Goal: Information Seeking & Learning: Learn about a topic

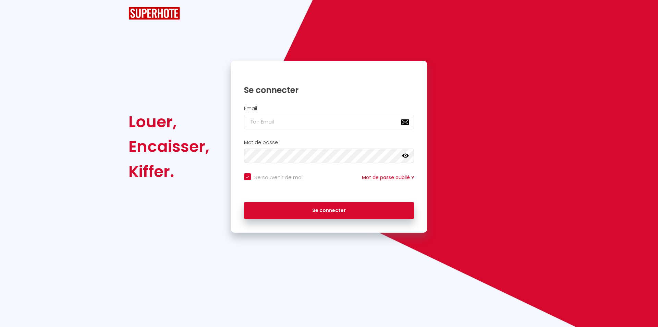
checkbox input "true"
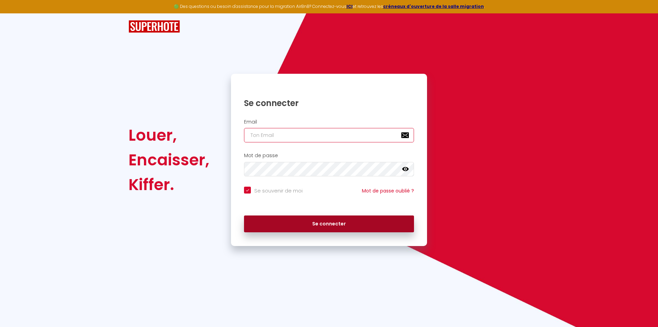
type input "[EMAIL_ADDRESS][DOMAIN_NAME]"
click at [315, 224] on button "Se connecter" at bounding box center [329, 223] width 170 height 17
checkbox input "true"
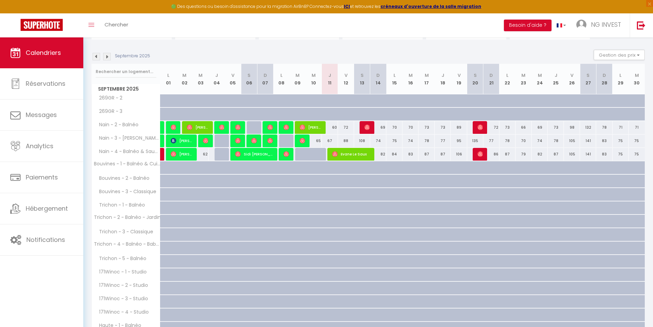
scroll to position [142, 0]
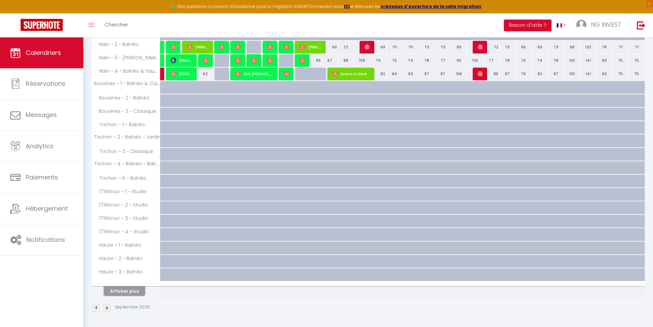
click at [132, 289] on button "Afficher plus" at bounding box center [124, 290] width 41 height 9
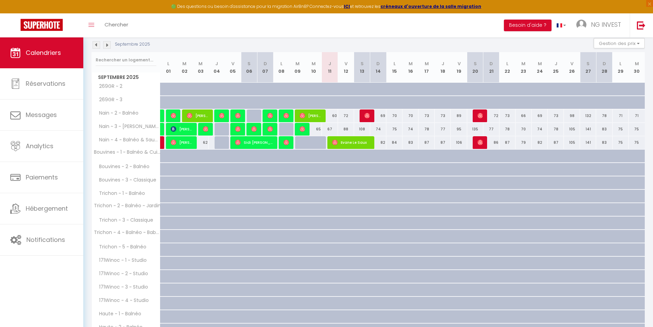
scroll to position [0, 0]
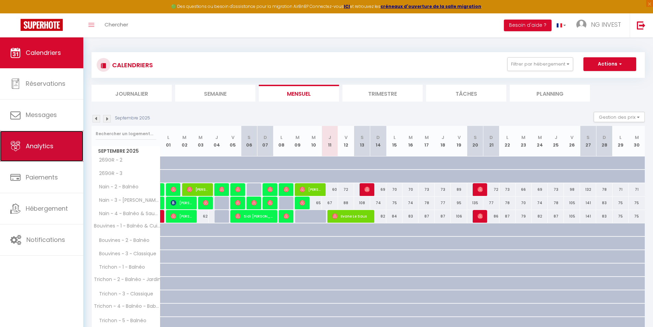
click at [42, 158] on link "Analytics" at bounding box center [41, 146] width 83 height 31
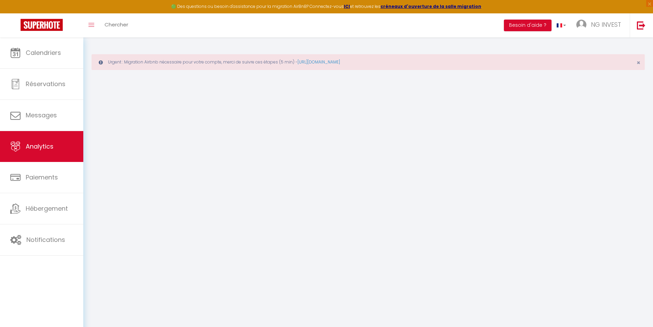
select select "2025"
select select "9"
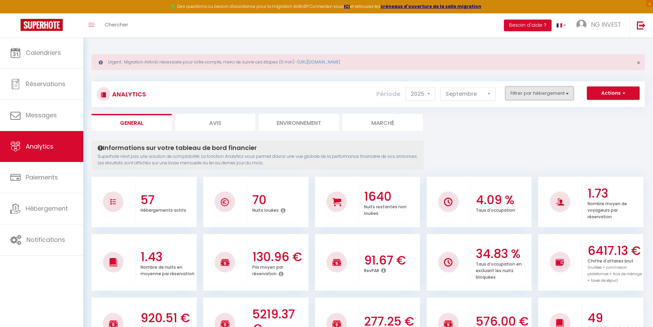
click at [546, 93] on button "Filtrer par hébergement" at bounding box center [539, 93] width 69 height 14
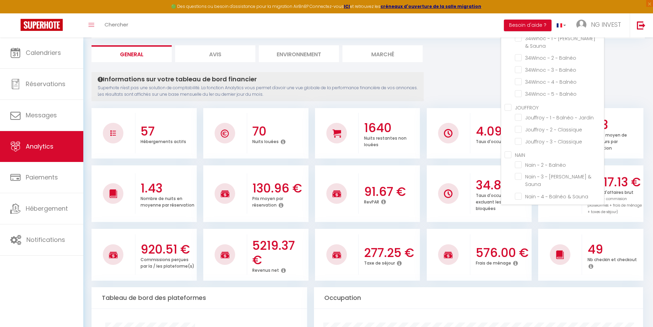
scroll to position [409, 0]
drag, startPoint x: 511, startPoint y: 146, endPoint x: 565, endPoint y: 107, distance: 66.9
click at [510, 151] on input "NAIN" at bounding box center [553, 154] width 99 height 7
checkbox input "true"
checkbox Classique "false"
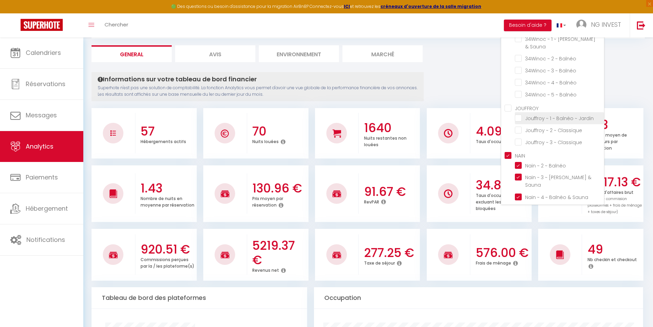
checkbox Classique "false"
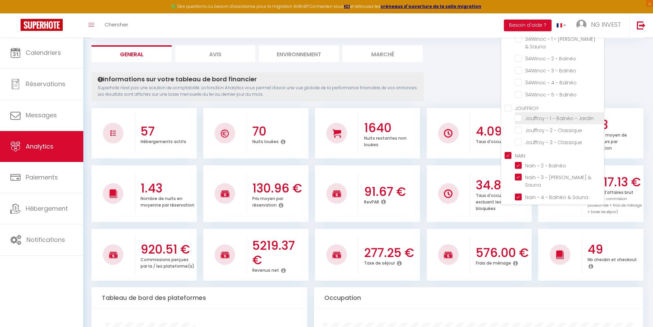
checkbox Classique "false"
checkbox Studio "false"
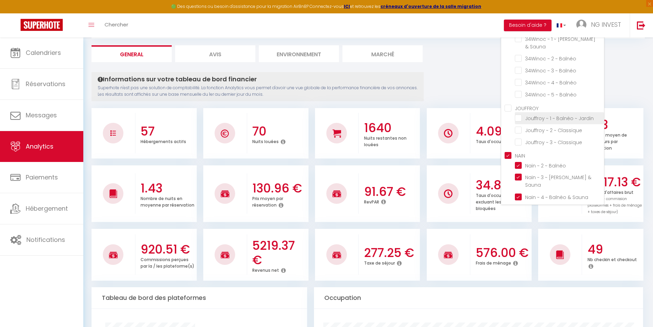
checkbox Studio "false"
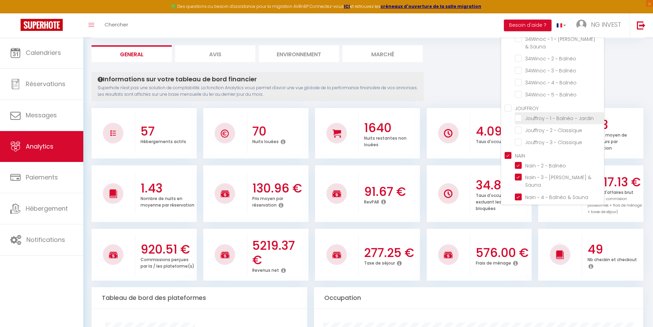
checkbox Studio "false"
checkbox 5 "false"
checkbox Classique "false"
checkbox Arcade "false"
checkbox Cuisine "false"
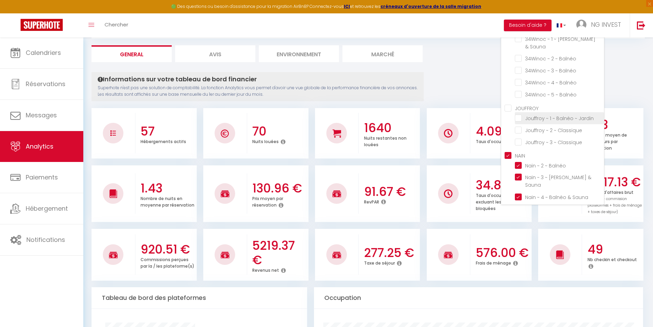
checkbox Mezzanine "false"
checkbox Classique "false"
checkbox Balnéo "false"
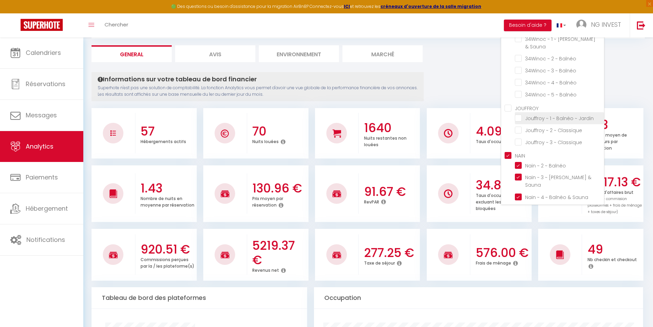
checkbox Balnéo "false"
checkbox Sauna "false"
checkbox Balnéo "false"
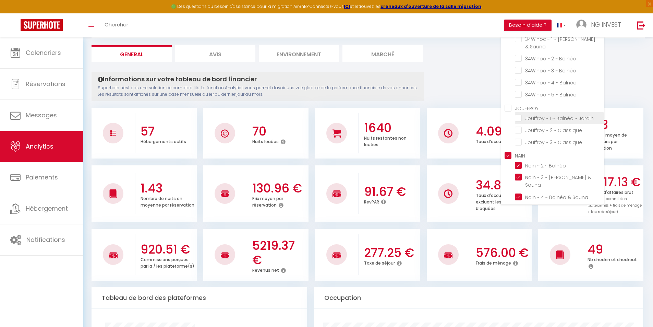
checkbox Balnéo "false"
checkbox Jardin "false"
checkbox Classique "false"
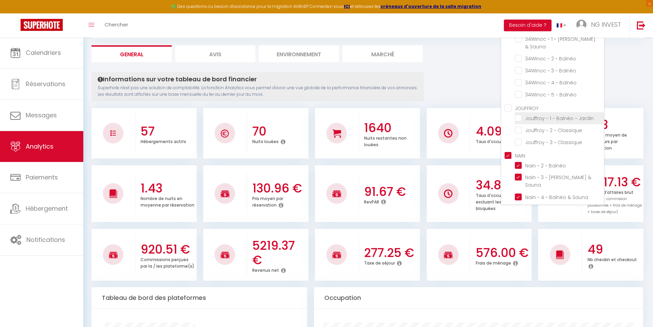
checkbox Classique "false"
checkbox Balnéo "true"
checkbox Sauna "true"
checkbox Balnéo "true"
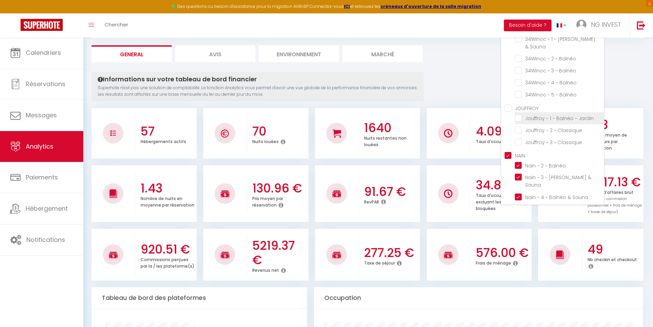
checkbox Balnéo "false"
checkbox Duplex "false"
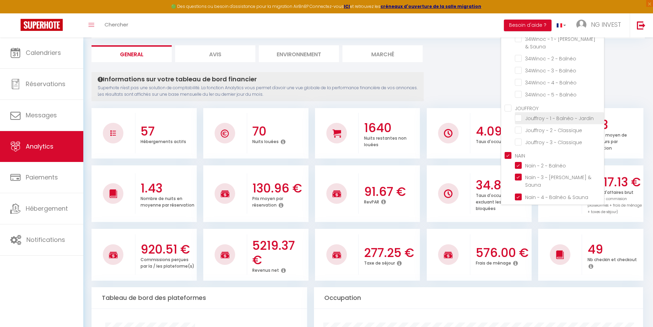
checkbox Balnéo "false"
checkbox Jardin "false"
checkbox Classique "false"
checkbox Babyfoot "false"
checkbox Balnéo "false"
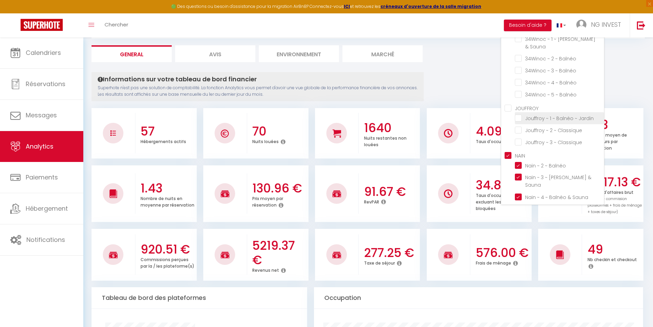
checkbox Cuisine "false"
checkbox Balnéo "false"
checkbox Classique "false"
checkbox 3 "false"
checkbox 2 "false"
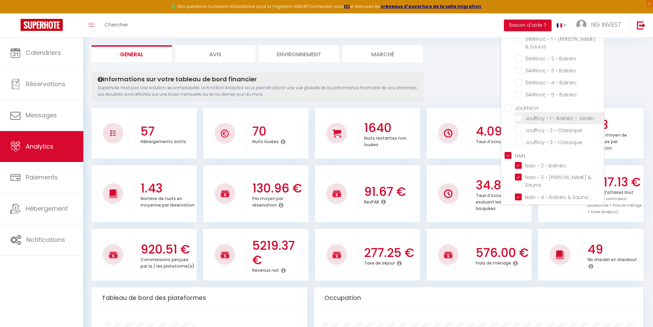
checkbox Balnéo "false"
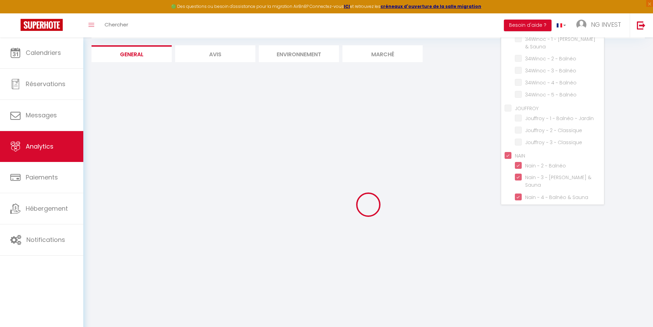
checkbox Classique "false"
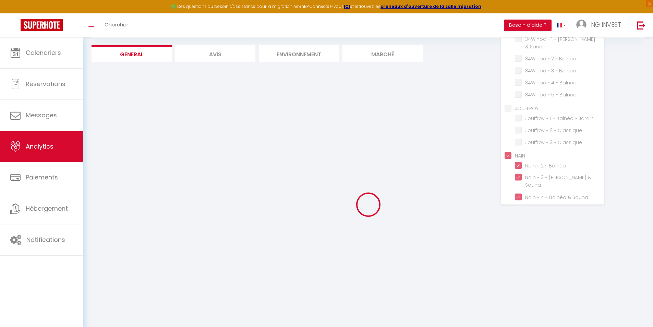
checkbox Classique "false"
checkbox Studio "false"
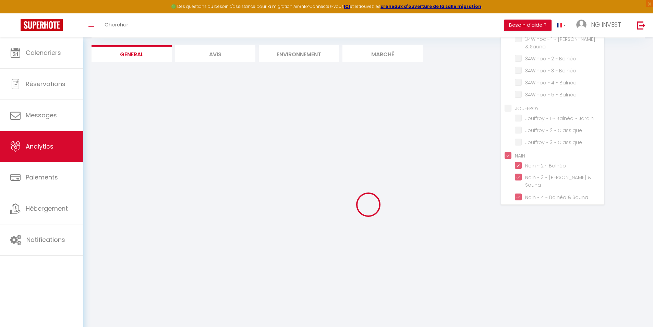
checkbox Studio "false"
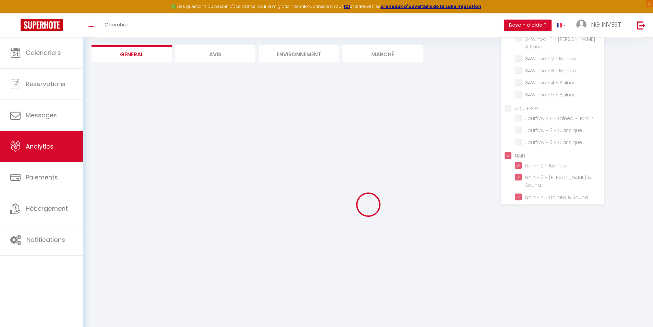
checkbox Studio "false"
checkbox 5 "false"
checkbox Classique "false"
checkbox Arcade "false"
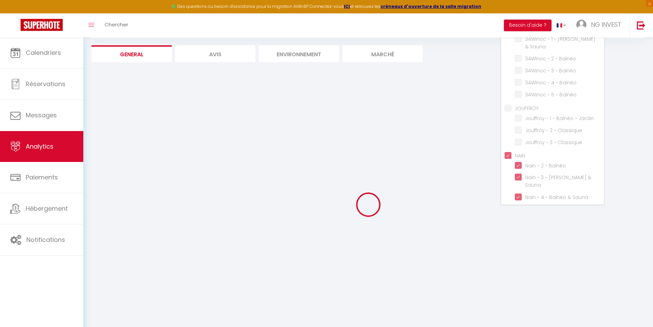
checkbox Cuisine "false"
checkbox Mezzanine "false"
checkbox Classique "false"
checkbox Balnéo "false"
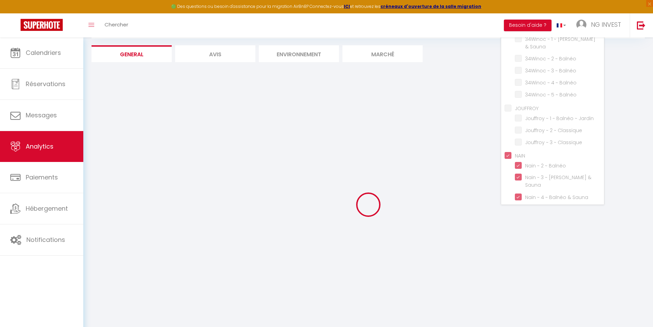
checkbox Balnéo "false"
checkbox Sauna "false"
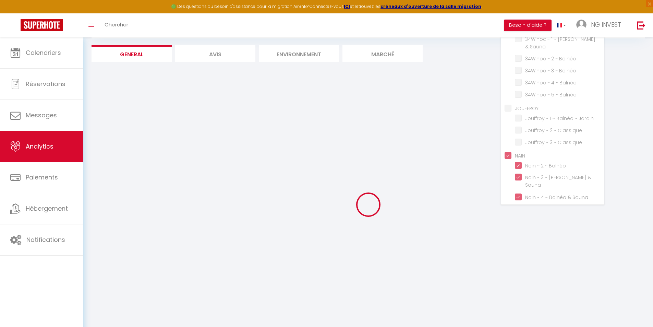
checkbox Balnéo "false"
checkbox Jardin "false"
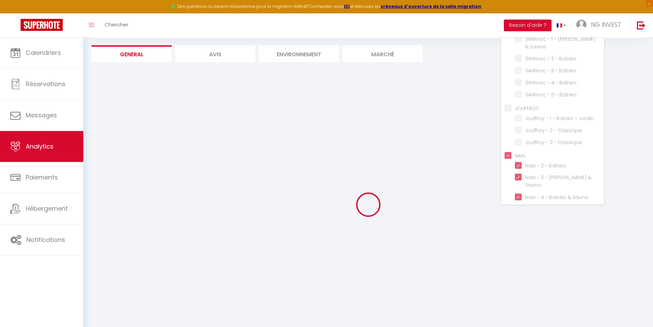
checkbox Classique "false"
checkbox Balnéo "false"
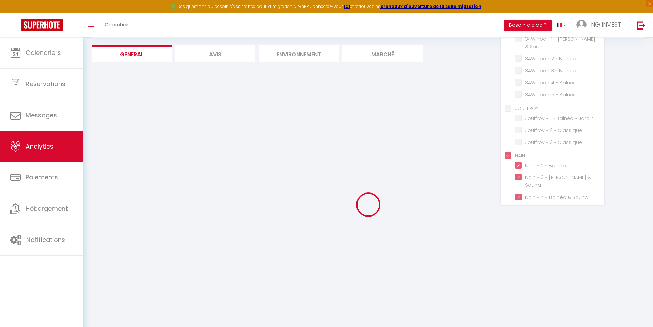
checkbox Balnéo "false"
checkbox Duplex "false"
checkbox Balnéo "false"
checkbox Jardin "false"
checkbox Classique "false"
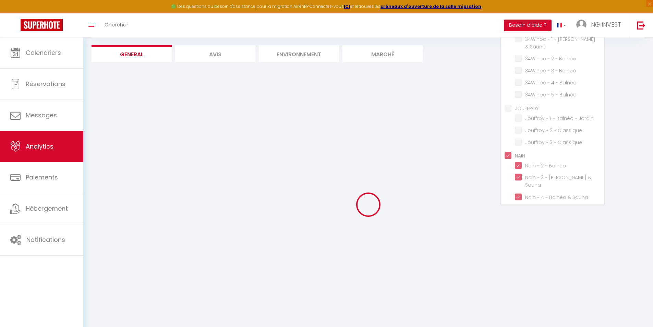
checkbox Babyfoot "false"
checkbox Balnéo "false"
checkbox Cuisine "false"
checkbox Balnéo "false"
checkbox Classique "false"
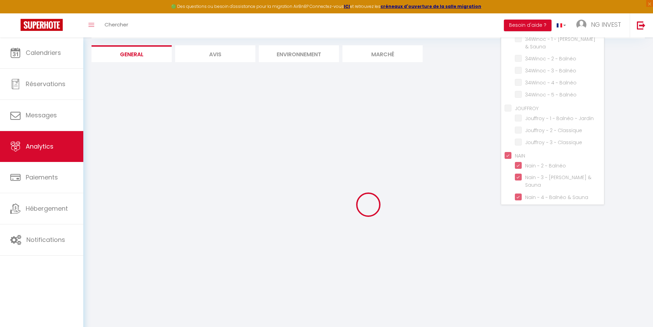
checkbox 3 "false"
checkbox 2 "false"
checkbox Balnéo "false"
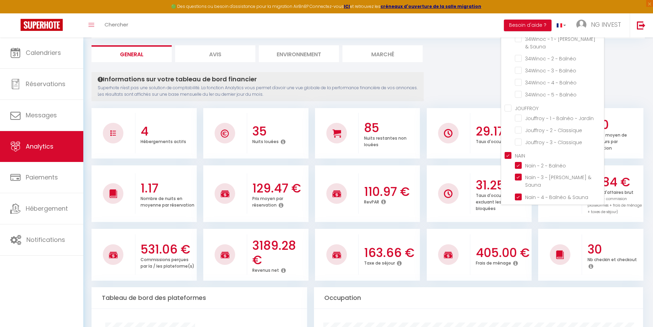
click at [625, 49] on ul "General Avis Environnement Marché" at bounding box center [368, 53] width 553 height 17
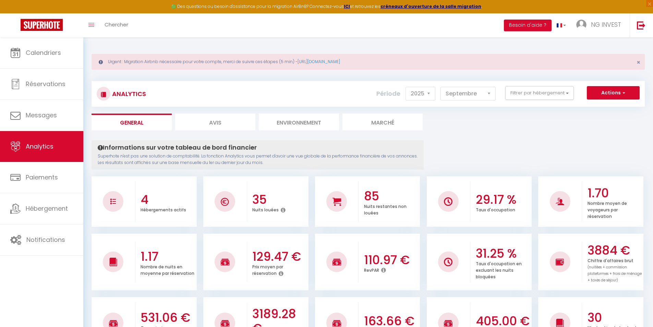
scroll to position [0, 0]
click at [535, 97] on button "Filtrer par hébergement" at bounding box center [539, 93] width 69 height 14
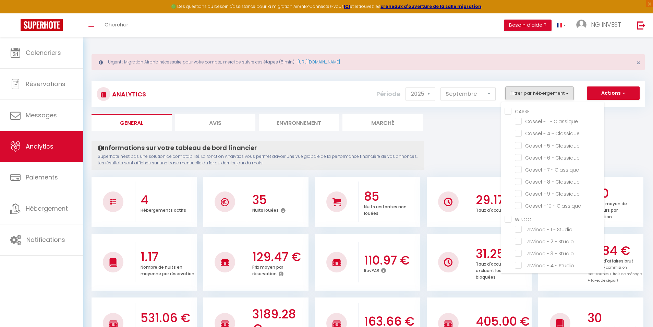
click at [464, 128] on ul "General Avis Environnement Marché" at bounding box center [368, 122] width 553 height 17
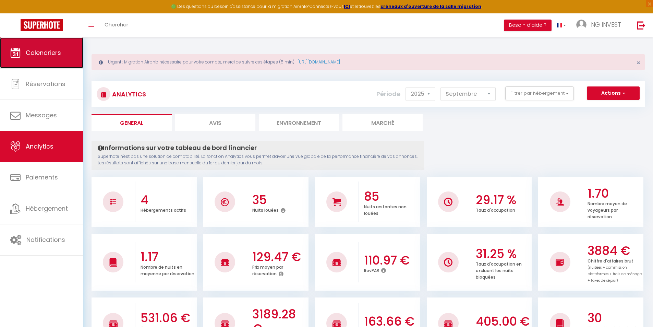
click at [16, 60] on link "Calendriers" at bounding box center [41, 52] width 83 height 31
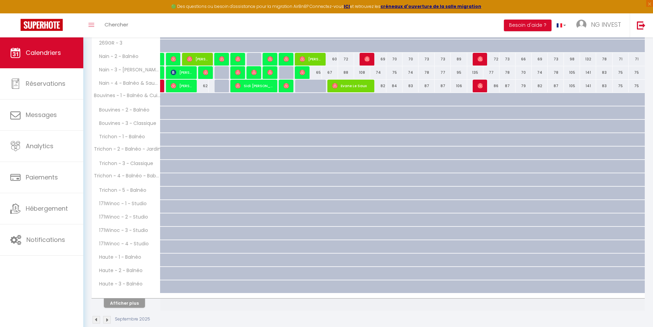
scroll to position [171, 0]
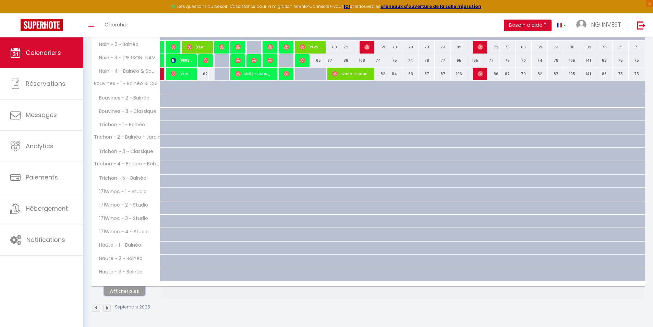
click at [128, 288] on button "Afficher plus" at bounding box center [124, 290] width 41 height 9
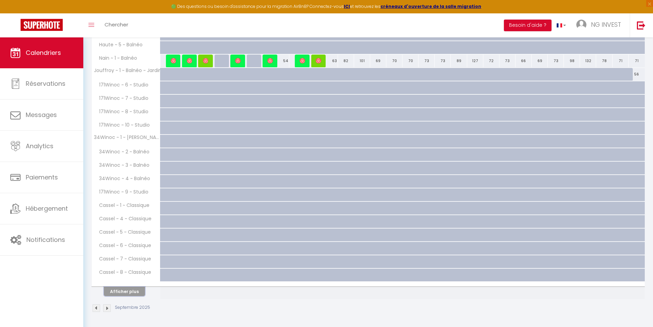
scroll to position [439, 0]
click at [130, 288] on button "Afficher plus" at bounding box center [124, 290] width 41 height 9
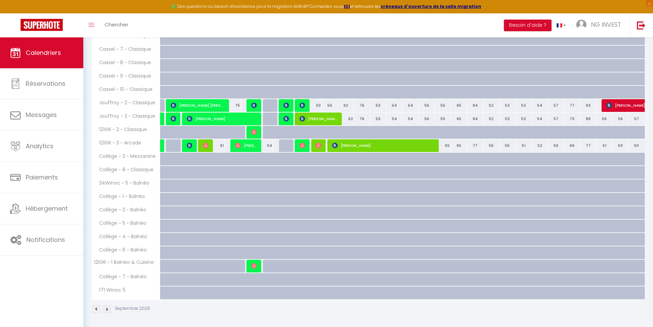
scroll to position [649, 0]
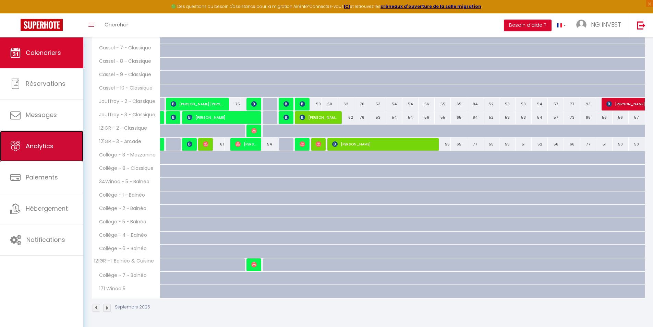
click at [33, 157] on link "Analytics" at bounding box center [41, 146] width 83 height 31
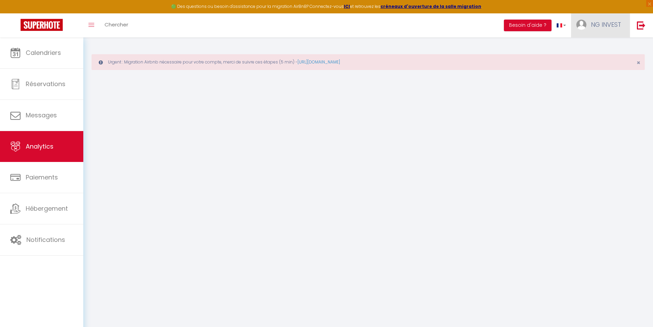
select select "2025"
select select "9"
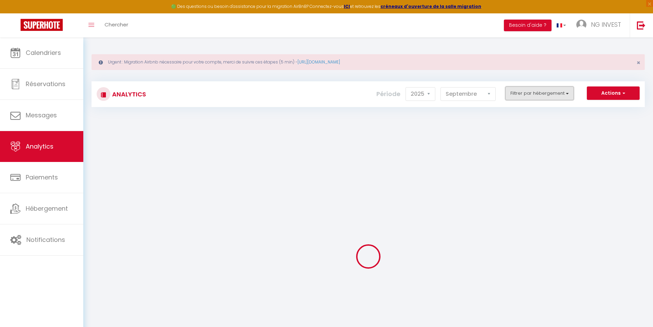
click at [546, 92] on button "Filtrer par hébergement" at bounding box center [539, 93] width 69 height 14
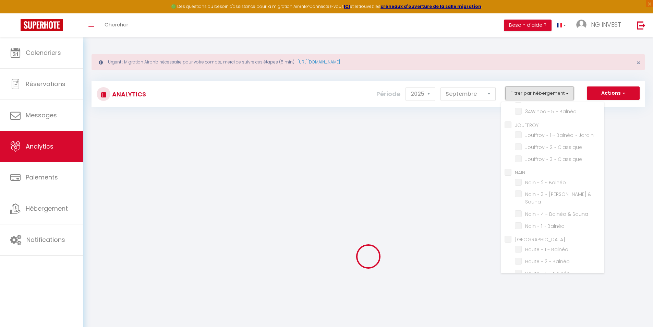
scroll to position [443, 0]
checkbox input "false"
checkbox Classique "false"
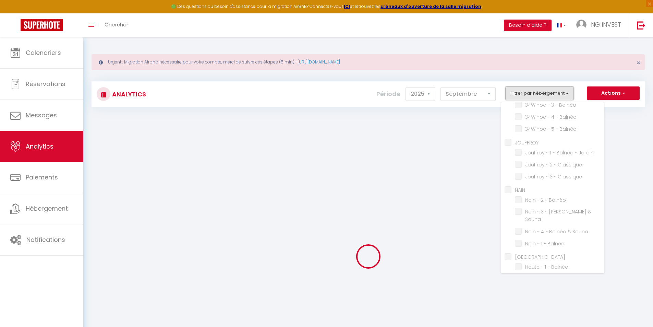
checkbox Classique "false"
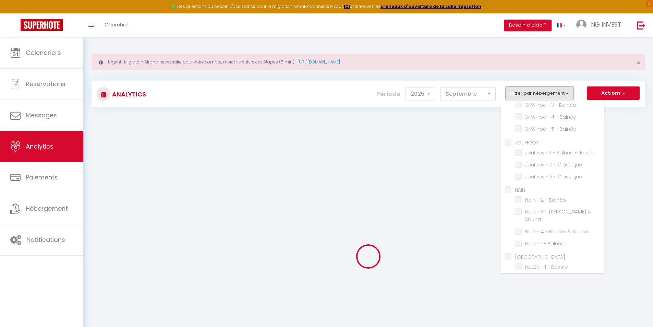
checkbox input "false"
checkbox Studio "false"
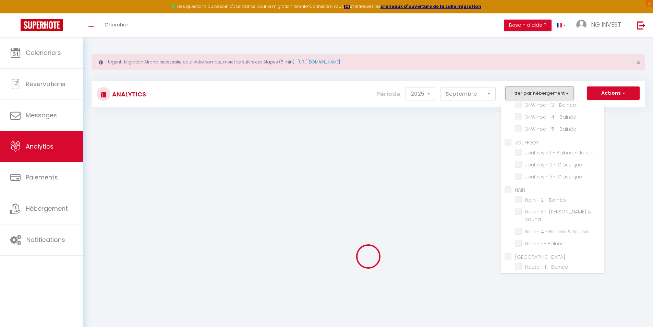
checkbox Studio "false"
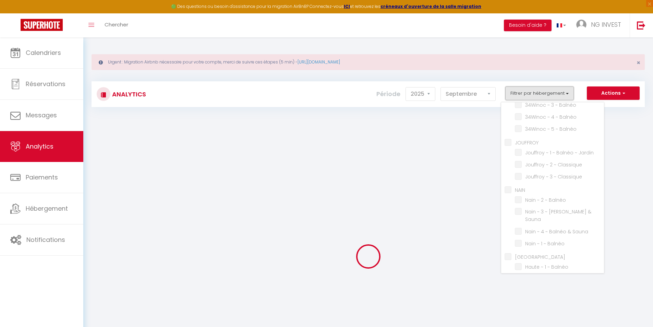
checkbox 5 "false"
checkbox RUE "false"
checkbox Classique "false"
checkbox Arcade "false"
checkbox Cuisine "false"
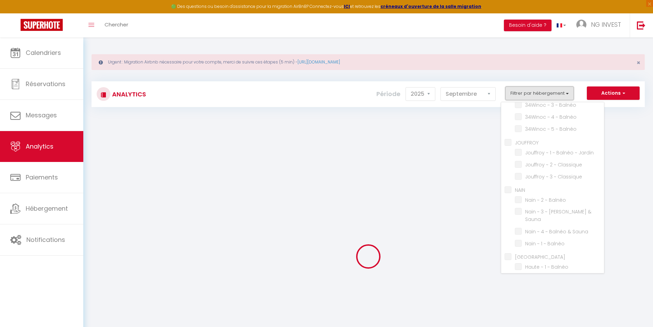
checkbox input "false"
checkbox Mezzanine "false"
checkbox Classique "false"
checkbox Balnéo "false"
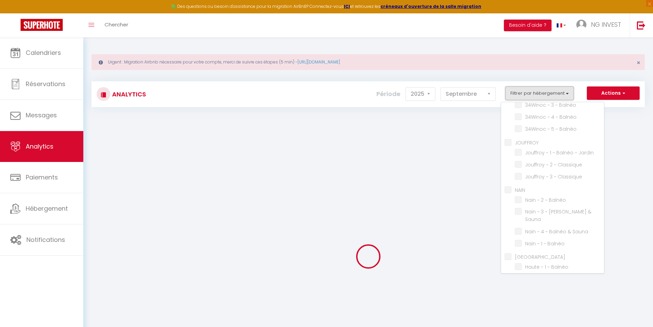
checkbox Balnéo "false"
checkbox WINOC "false"
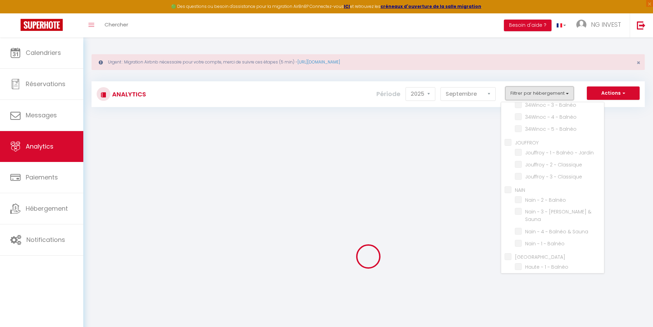
checkbox Sauna "false"
checkbox Balnéo "false"
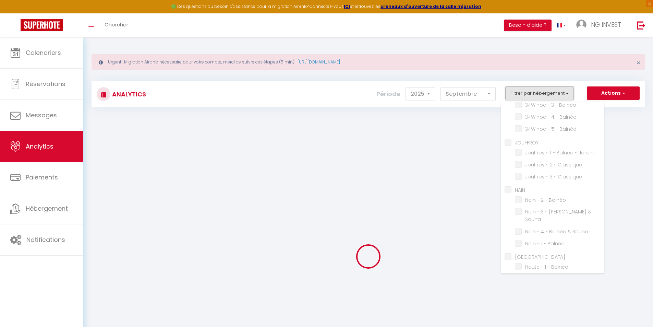
checkbox input "false"
checkbox Jardin "false"
checkbox Classique "false"
checkbox input "false"
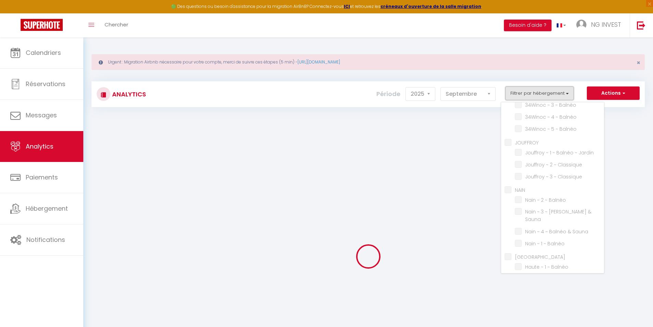
checkbox Balnéo "false"
checkbox Sauna "false"
checkbox Balnéo "false"
checkbox Haute "false"
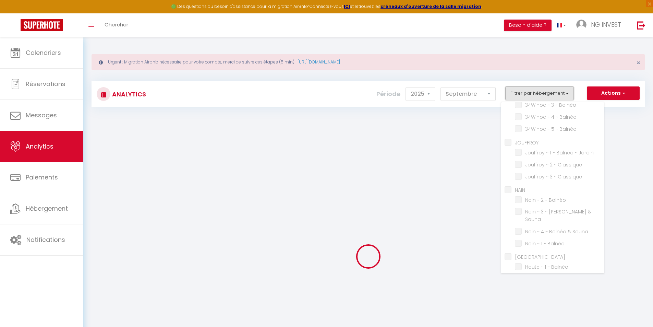
checkbox Balnéo "false"
checkbox Duplex "false"
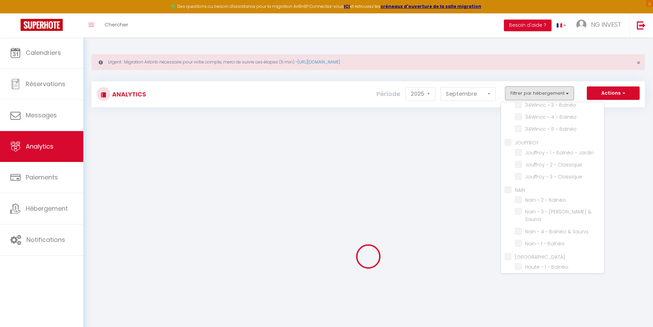
checkbox Roubaix "false"
checkbox Balnéo "false"
checkbox Jardin "false"
checkbox Classique "false"
checkbox Babyfoot "false"
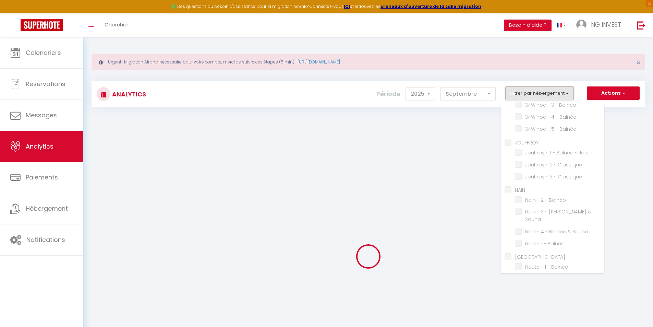
checkbox Balnéo "false"
checkbox input "false"
checkbox Cuisine "false"
checkbox Balnéo "false"
checkbox Classique "false"
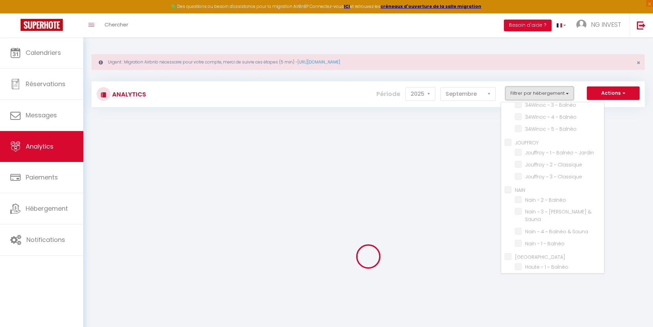
checkbox GR "false"
checkbox 3 "false"
checkbox 2 "false"
checkbox Balnéo "false"
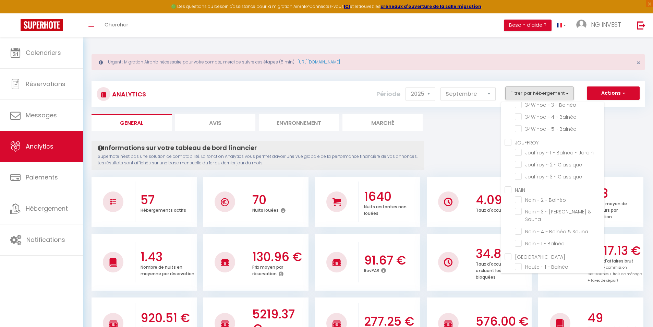
click at [508, 138] on input "JOUFFROY" at bounding box center [553, 141] width 99 height 7
checkbox input "true"
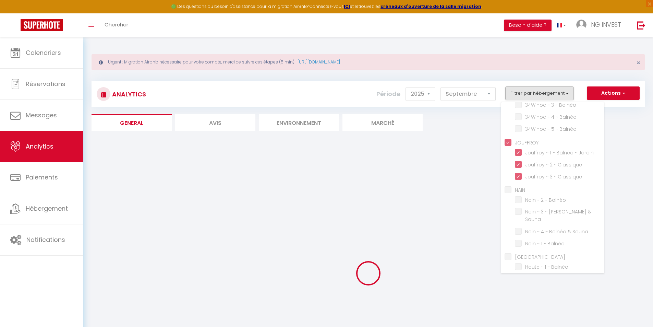
checkbox Classique "false"
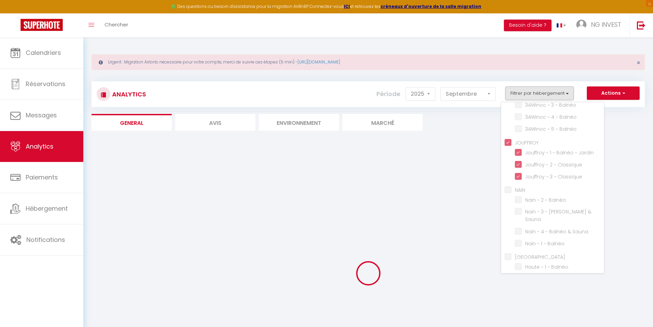
checkbox Classique "false"
checkbox Studio "false"
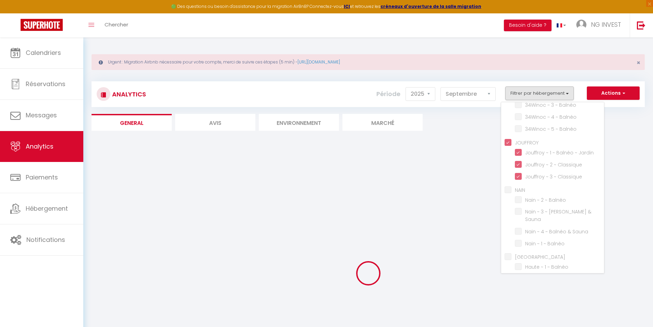
checkbox Studio "false"
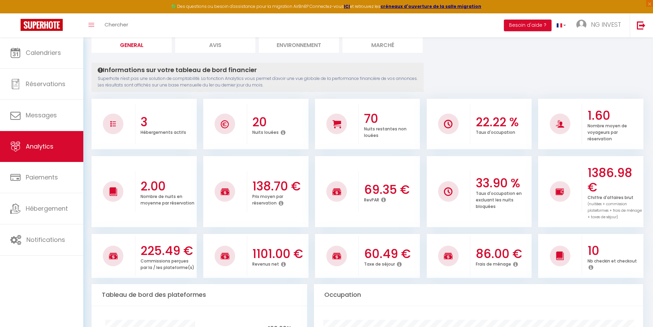
scroll to position [0, 0]
